Goal: Task Accomplishment & Management: Use online tool/utility

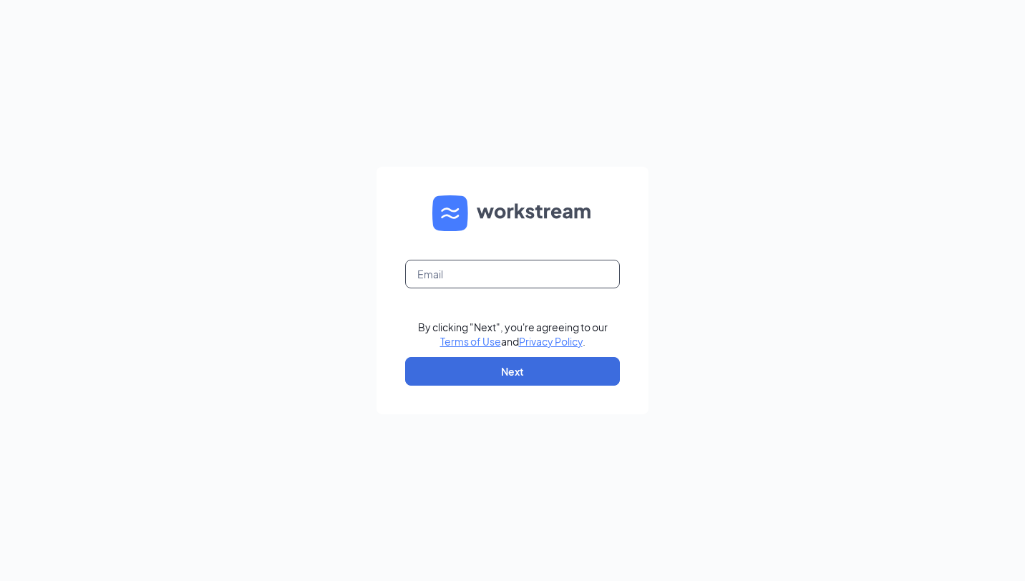
click at [482, 283] on input "text" at bounding box center [512, 274] width 215 height 29
type input "[EMAIL_ADDRESS][DOMAIN_NAME]"
click at [494, 361] on button "Next" at bounding box center [512, 371] width 215 height 29
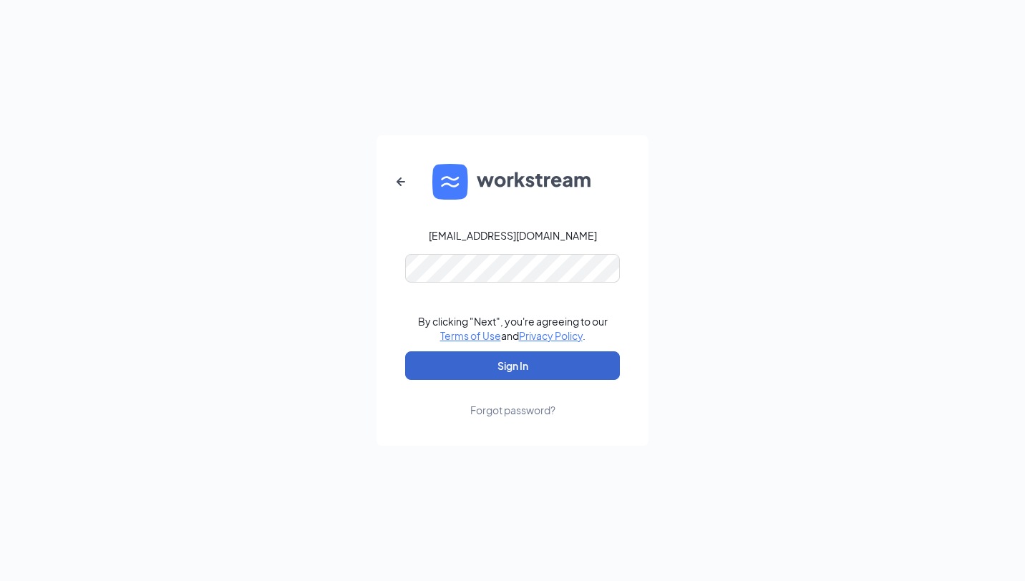
click at [494, 361] on button "Sign In" at bounding box center [512, 365] width 215 height 29
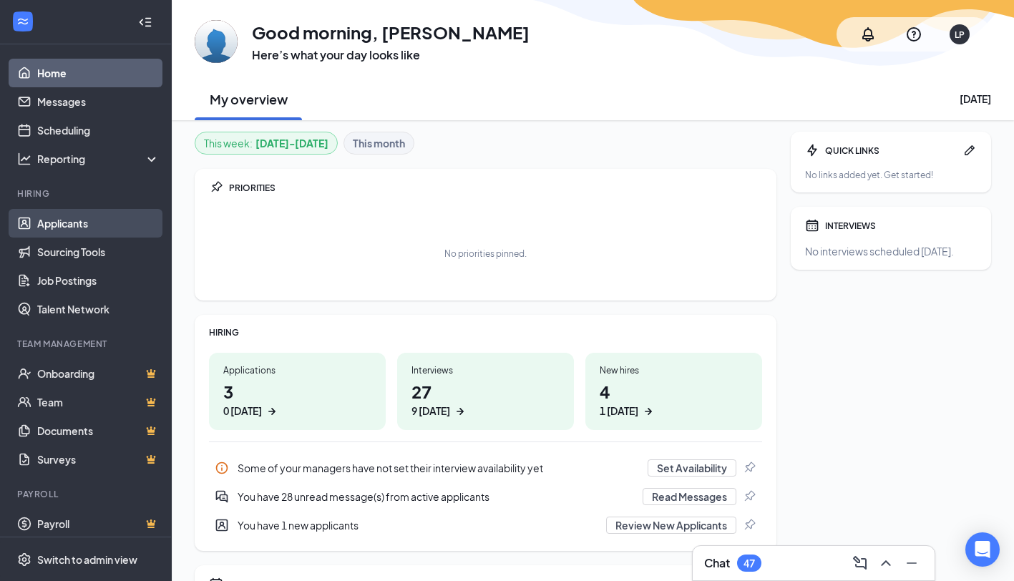
click at [112, 227] on link "Applicants" at bounding box center [98, 223] width 122 height 29
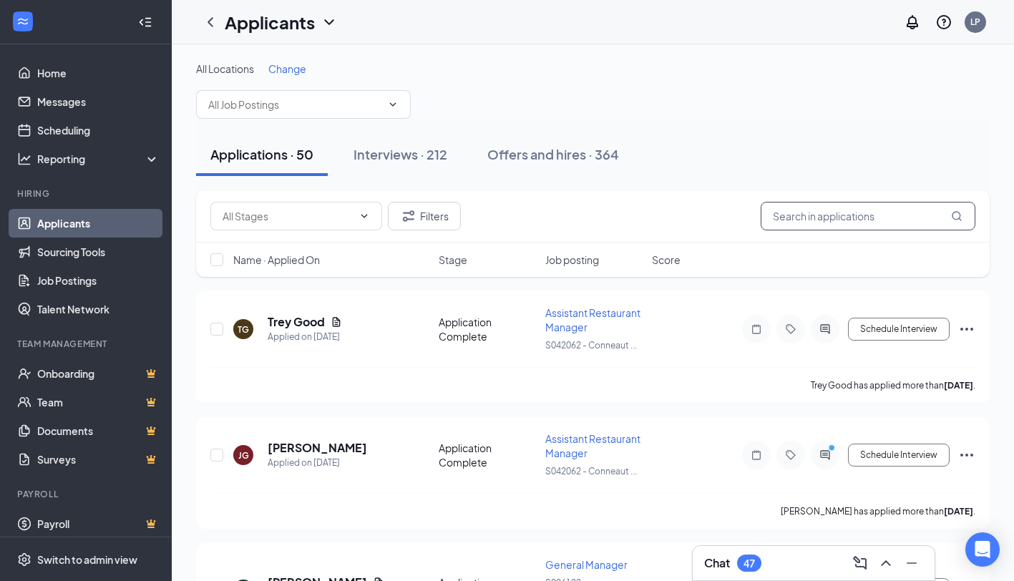
click at [789, 210] on input "text" at bounding box center [868, 216] width 215 height 29
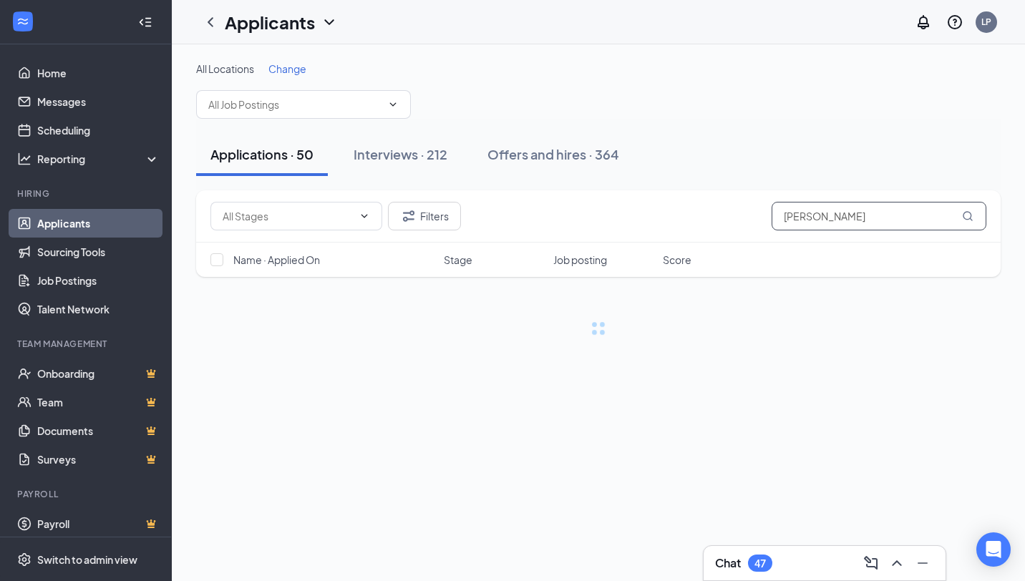
type input "locke"
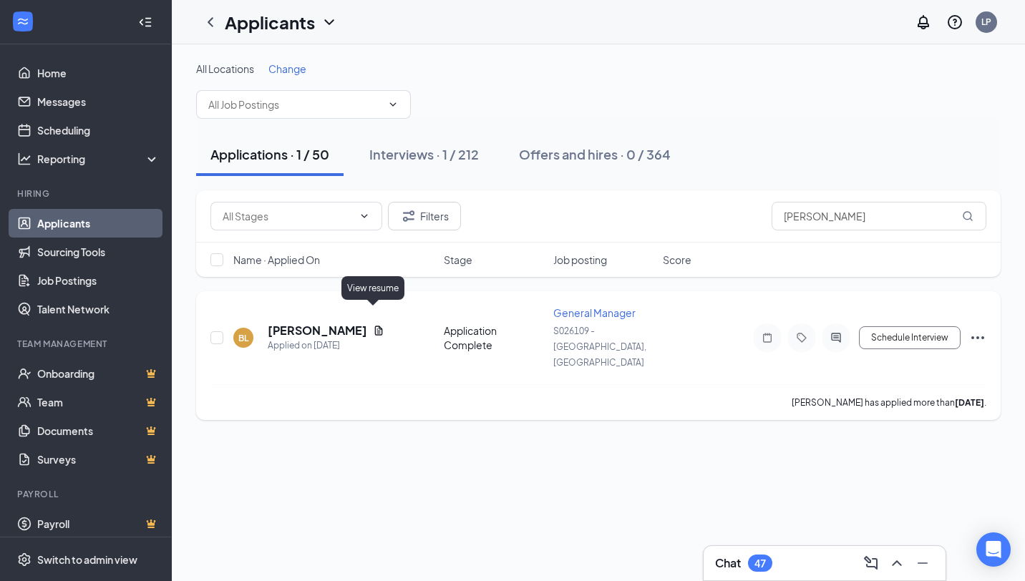
click at [377, 325] on icon "Document" at bounding box center [378, 330] width 11 height 11
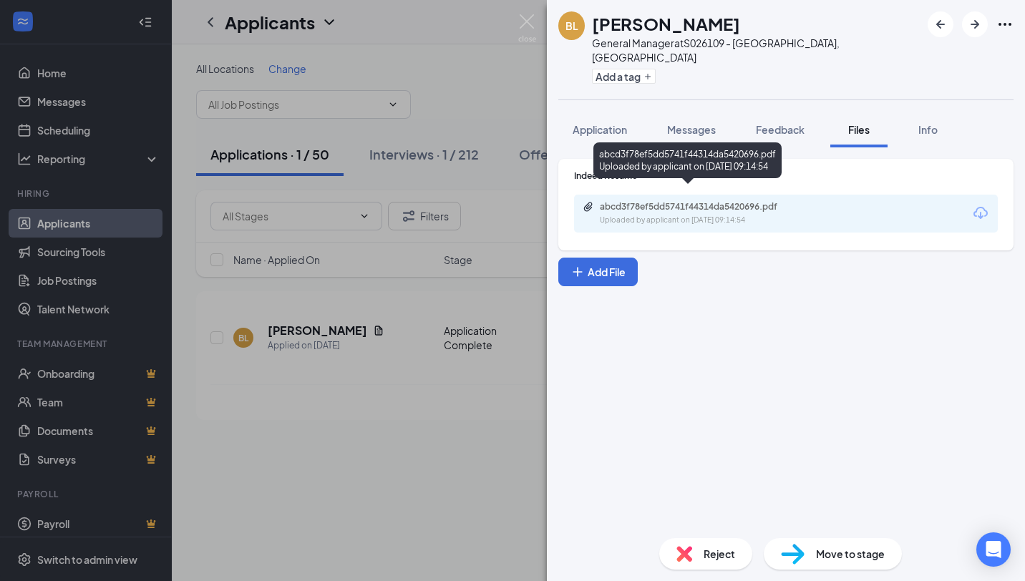
click at [646, 201] on div "abcd3f78ef5dd5741f44314da5420696.pdf Uploaded by applicant on Jul 11, 2025 at 0…" at bounding box center [698, 213] width 232 height 25
